Goal: Task Accomplishment & Management: Complete application form

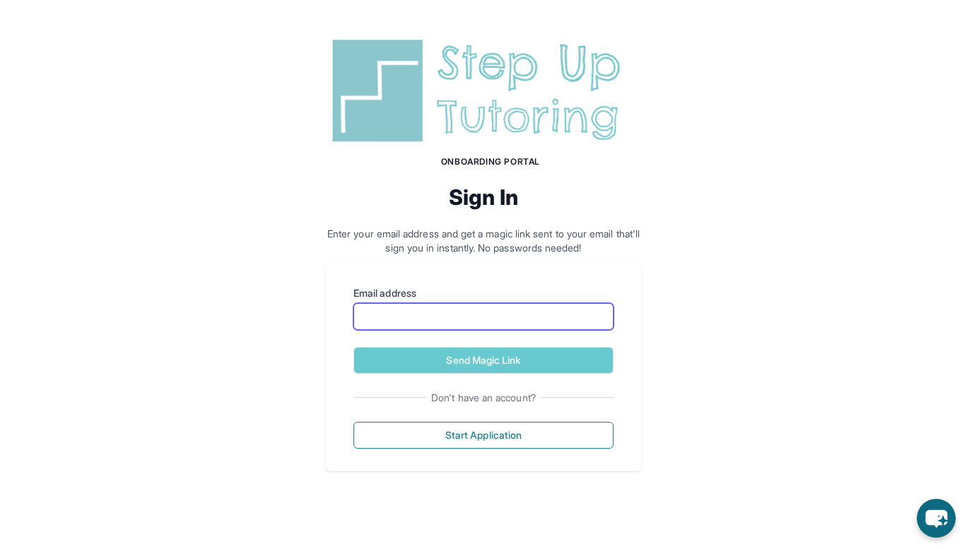
click at [446, 314] on input "Email address" at bounding box center [484, 316] width 260 height 27
type input "**********"
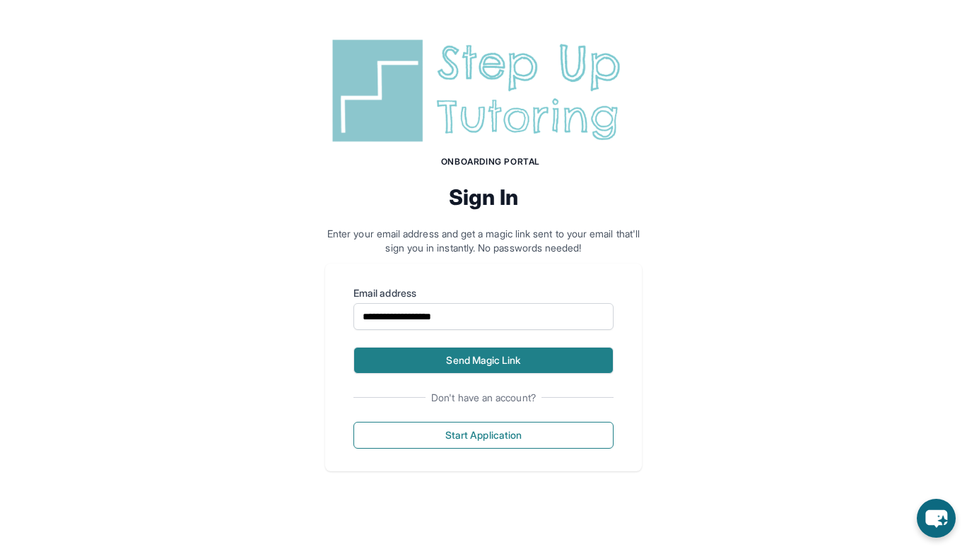
click at [508, 359] on button "Send Magic Link" at bounding box center [484, 360] width 260 height 27
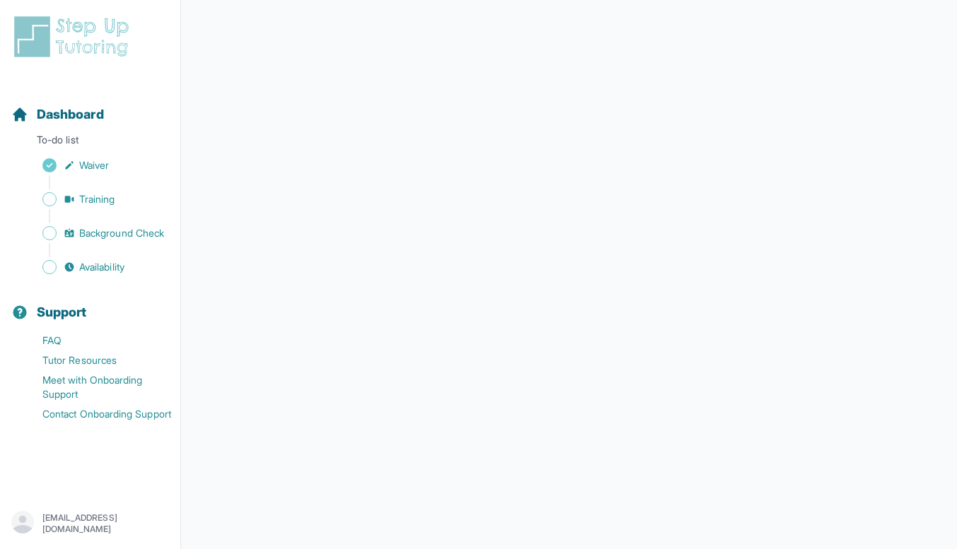
scroll to position [203, 0]
click at [96, 199] on span "Training" at bounding box center [97, 199] width 36 height 14
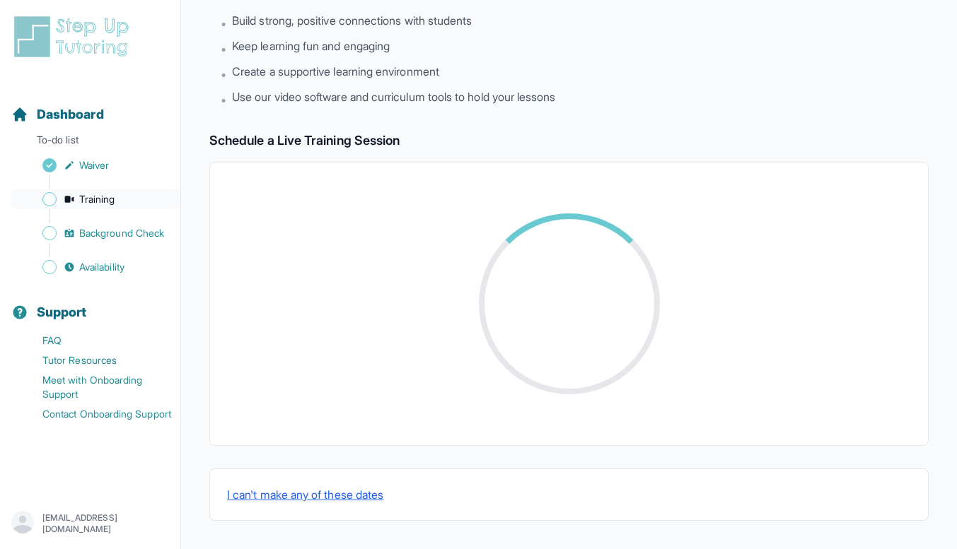
scroll to position [115, 0]
click at [132, 158] on link "Waiver" at bounding box center [95, 166] width 169 height 20
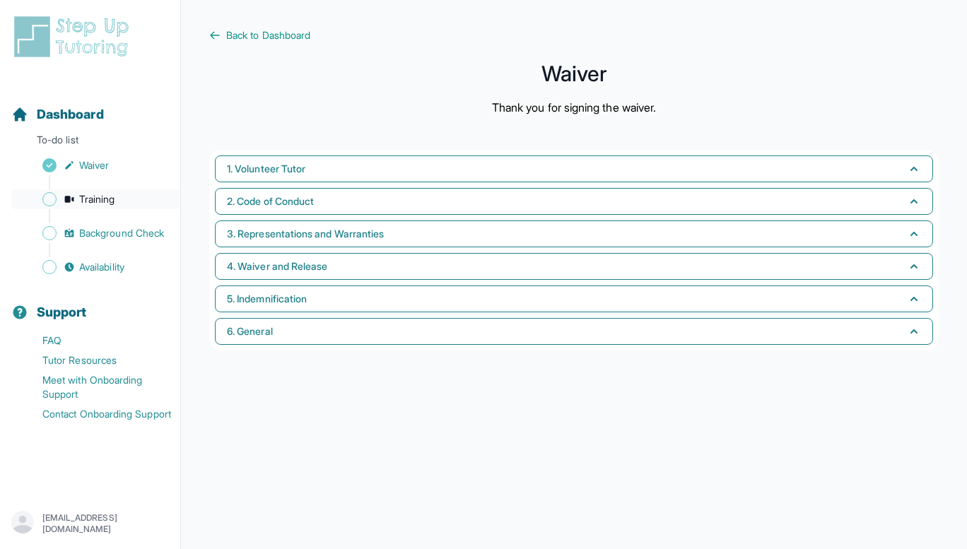
click at [122, 196] on link "Training" at bounding box center [95, 200] width 169 height 20
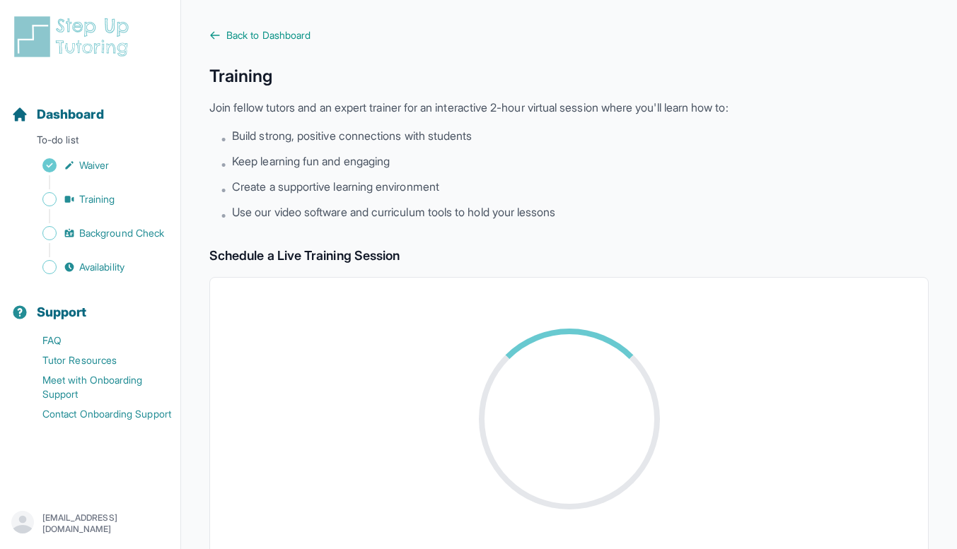
click at [120, 153] on div "Dashboard To-do list Waiver Training Background Check Availability" at bounding box center [90, 179] width 169 height 195
click at [120, 163] on link "Waiver" at bounding box center [95, 166] width 169 height 20
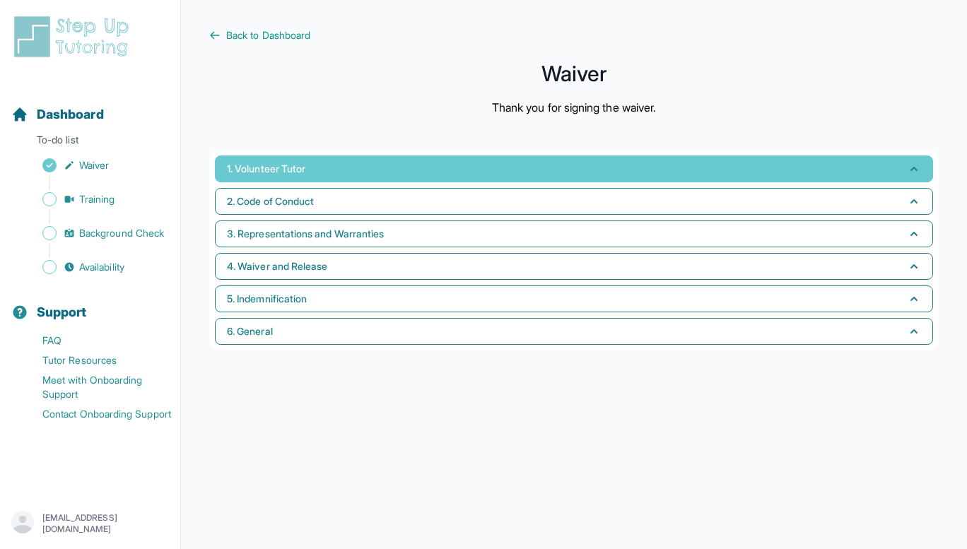
click at [397, 175] on button "1. Volunteer Tutor" at bounding box center [574, 169] width 718 height 27
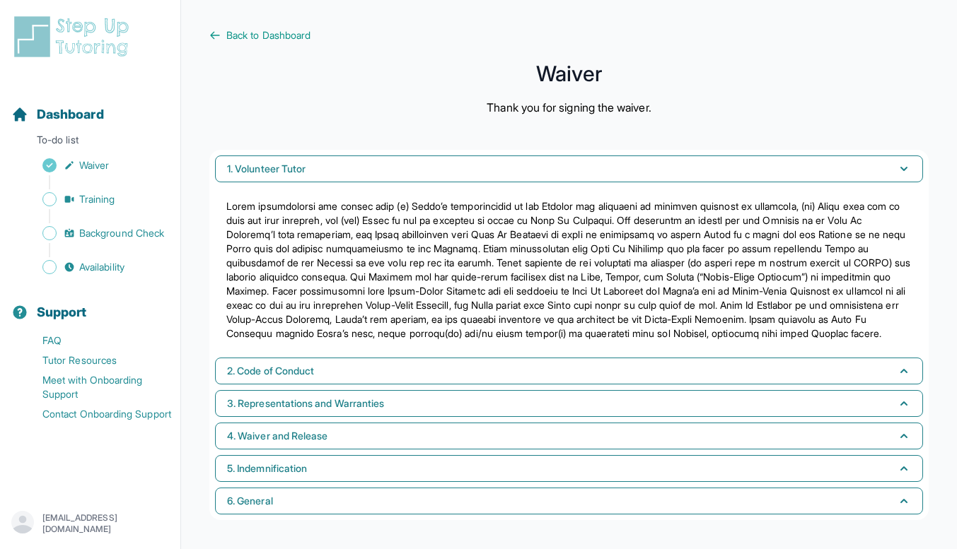
scroll to position [13, 0]
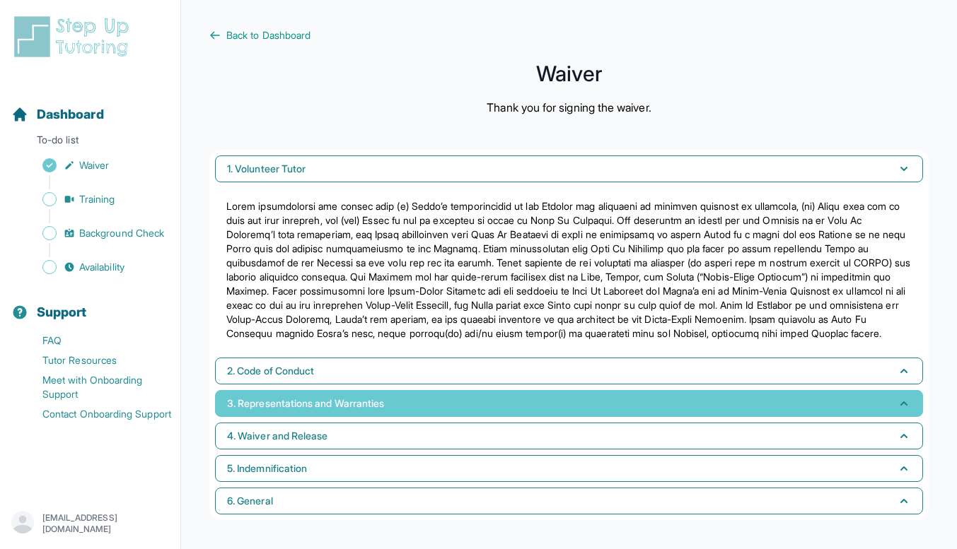
drag, startPoint x: 370, startPoint y: 399, endPoint x: 385, endPoint y: 387, distance: 19.7
click at [371, 397] on span "3. Representations and Warranties" at bounding box center [305, 404] width 157 height 14
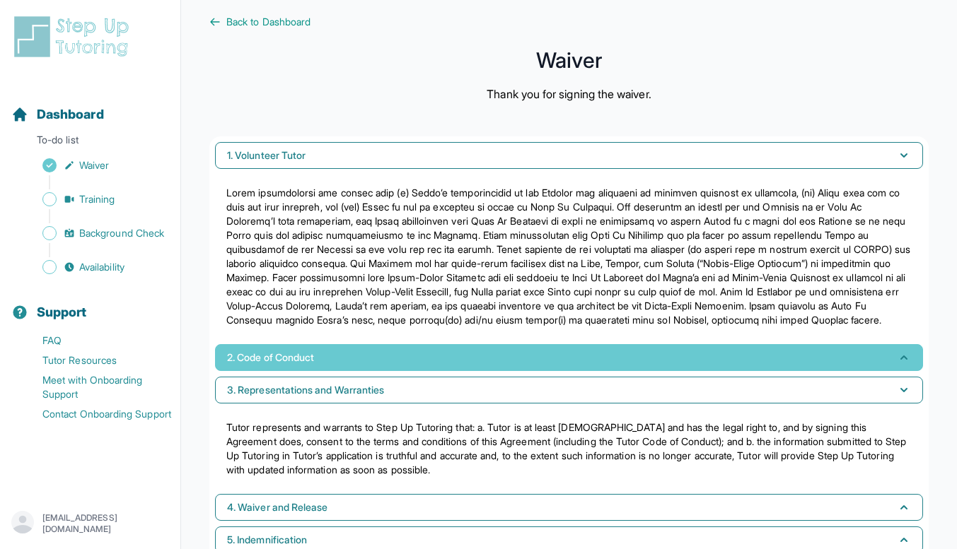
click at [388, 371] on button "2. Code of Conduct" at bounding box center [569, 357] width 708 height 27
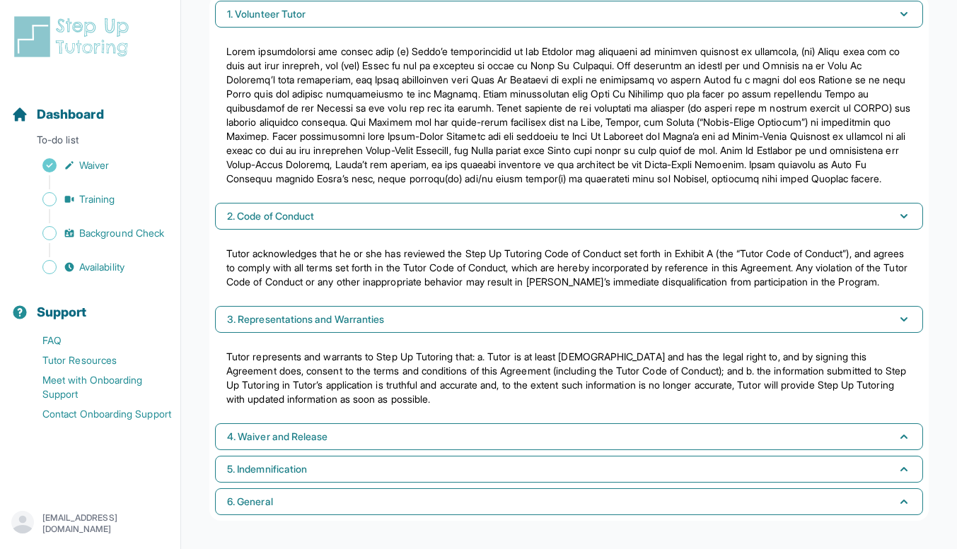
scroll to position [183, 0]
click at [326, 453] on div "1. Volunteer Tutor 2. Code of Conduct Tutor acknowledges that he or she has rev…" at bounding box center [568, 258] width 719 height 526
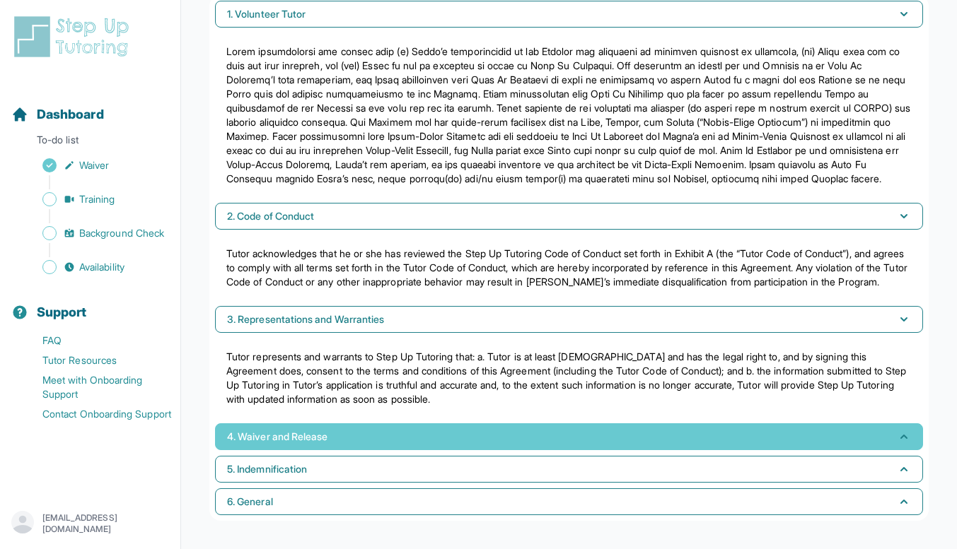
drag, startPoint x: 327, startPoint y: 477, endPoint x: 334, endPoint y: 434, distance: 43.0
click at [325, 477] on button "5. Indemnification" at bounding box center [569, 469] width 708 height 27
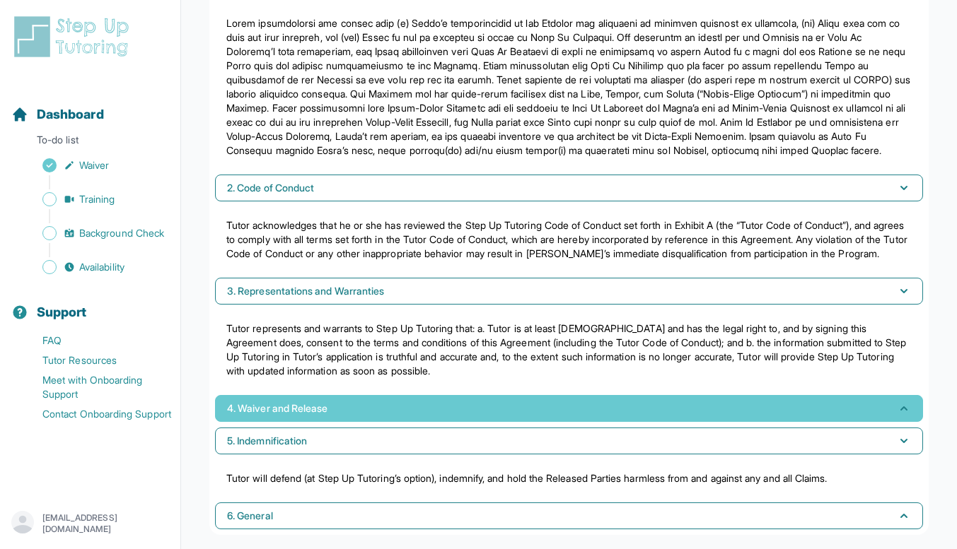
click at [334, 422] on button "4. Waiver and Release" at bounding box center [569, 408] width 708 height 27
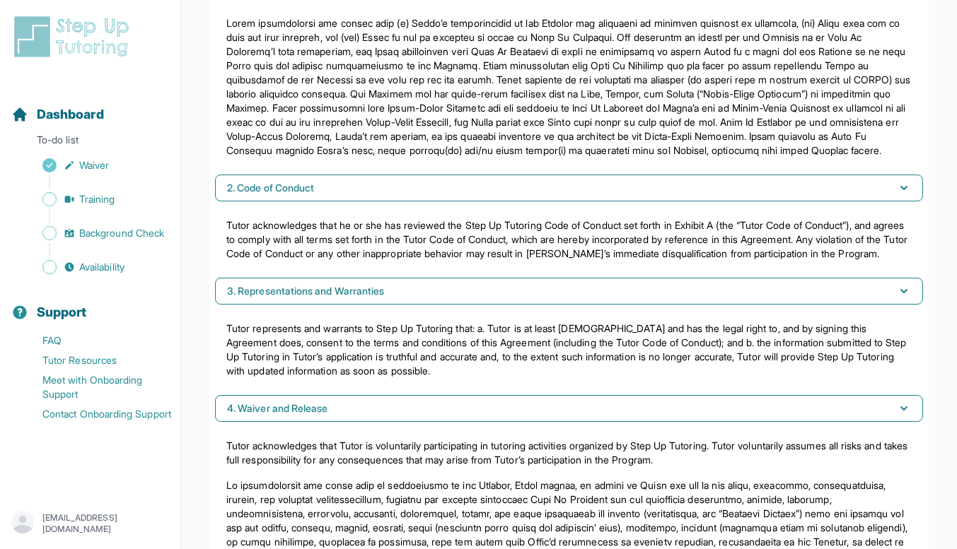
scroll to position [542, 0]
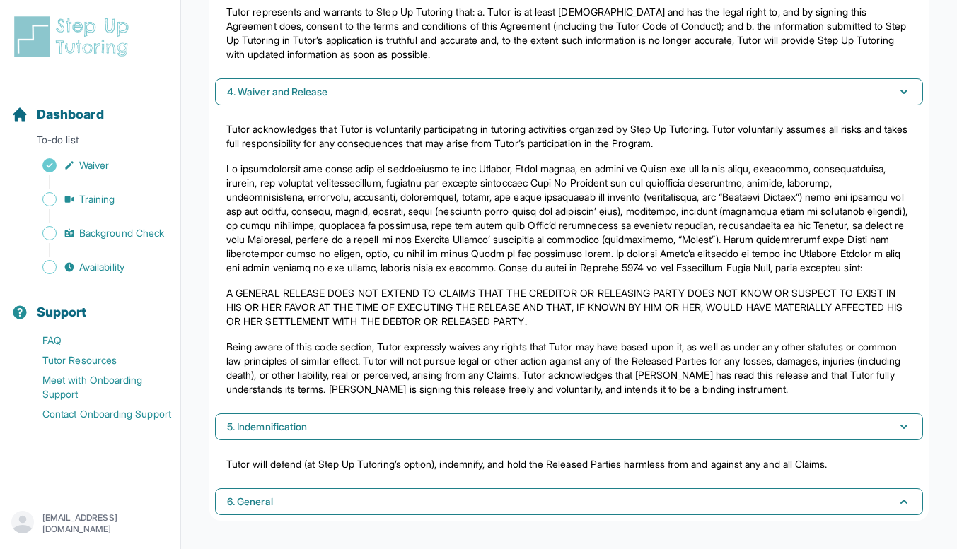
click at [293, 487] on div "1. Volunteer Tutor 2. Code of Conduct Tutor acknowledges that he or she has rev…" at bounding box center [568, 85] width 719 height 871
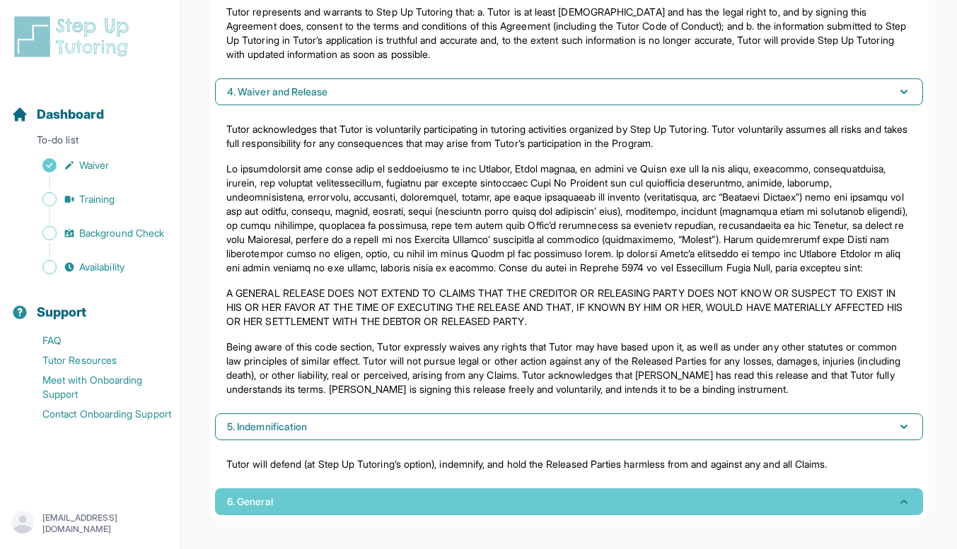
click at [293, 495] on button "6. General" at bounding box center [569, 502] width 708 height 27
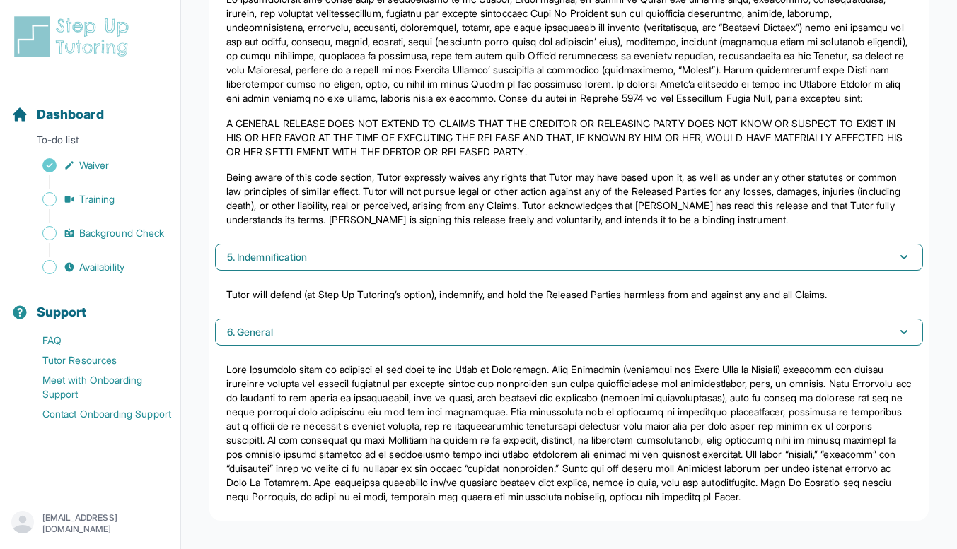
scroll to position [726, 0]
